Goal: Task Accomplishment & Management: Use online tool/utility

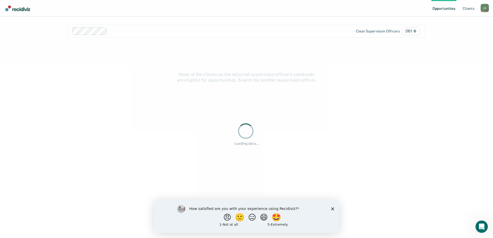
click at [332, 208] on icon "Close survey" at bounding box center [332, 208] width 3 height 3
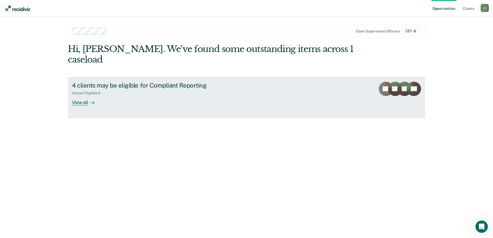
click at [272, 81] on link "4 clients may be eligible for Compliant Reporting Almost Eligible : 4 View all …" at bounding box center [247, 97] width 358 height 41
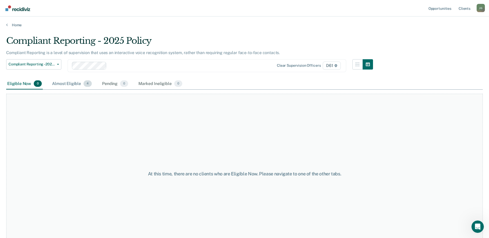
click at [73, 85] on div "Almost Eligible 4" at bounding box center [72, 83] width 42 height 11
